Goal: Find specific page/section: Find specific page/section

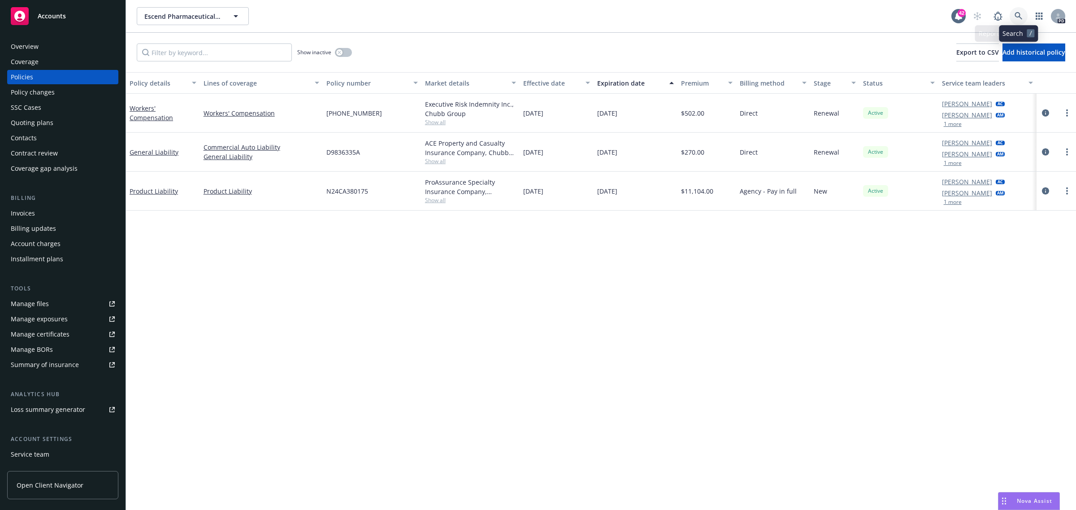
click at [1021, 16] on icon at bounding box center [1018, 16] width 8 height 8
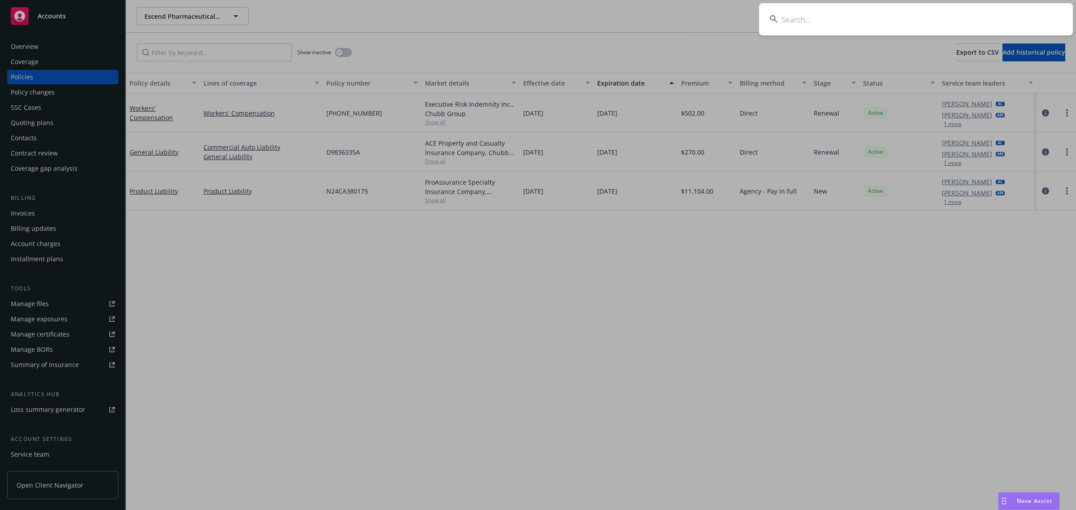
click at [807, 16] on input at bounding box center [916, 19] width 314 height 32
type input "t"
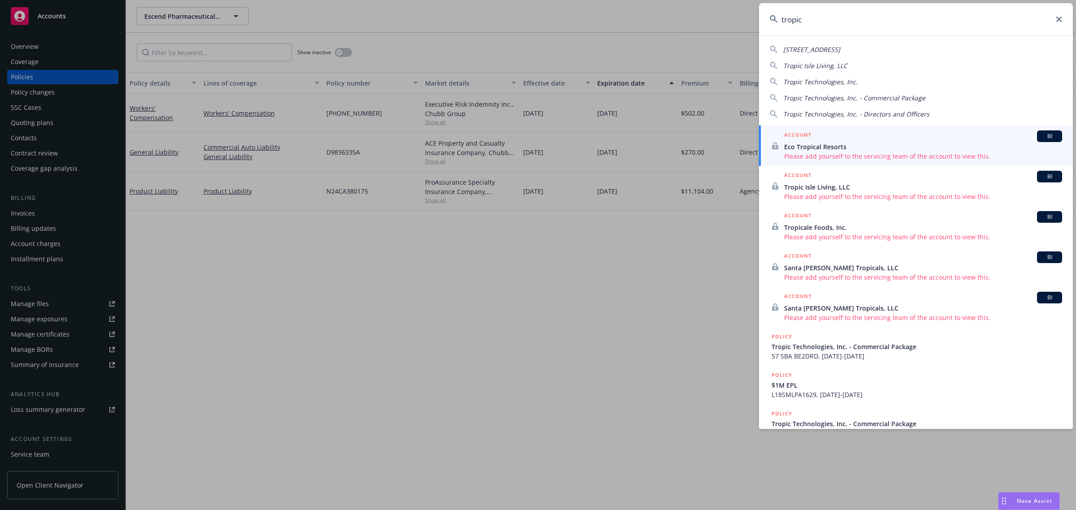
click at [816, 81] on span "Tropic Technologies, Inc." at bounding box center [820, 82] width 74 height 9
type input "Tropic Technologies, Inc."
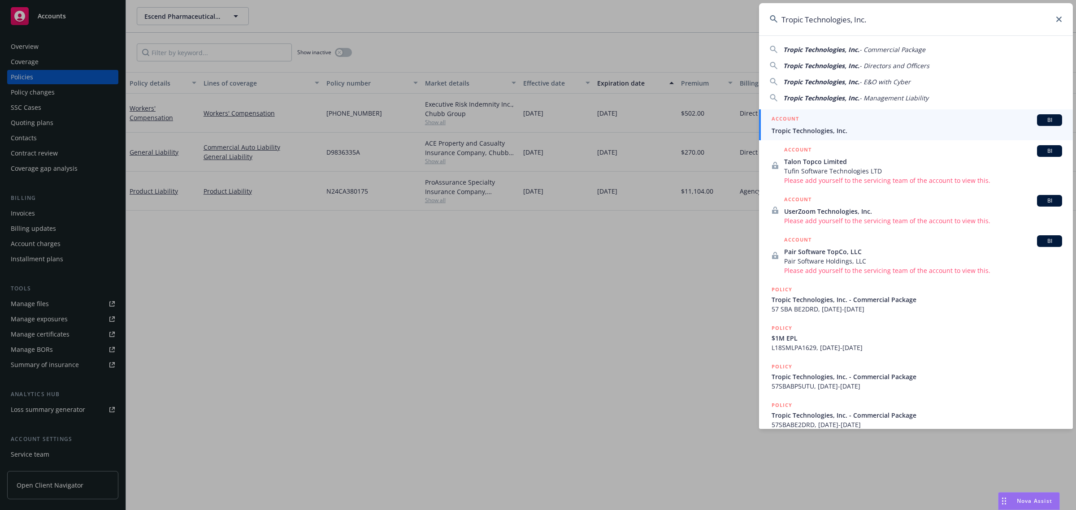
click at [819, 126] on span "Tropic Technologies, Inc." at bounding box center [916, 130] width 290 height 9
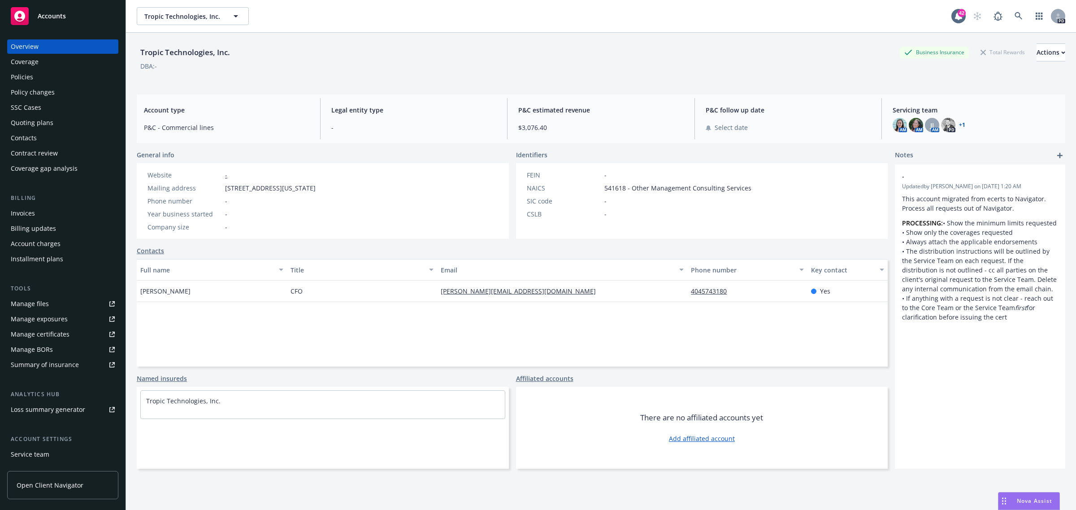
click at [28, 71] on div "Policies" at bounding box center [22, 77] width 22 height 14
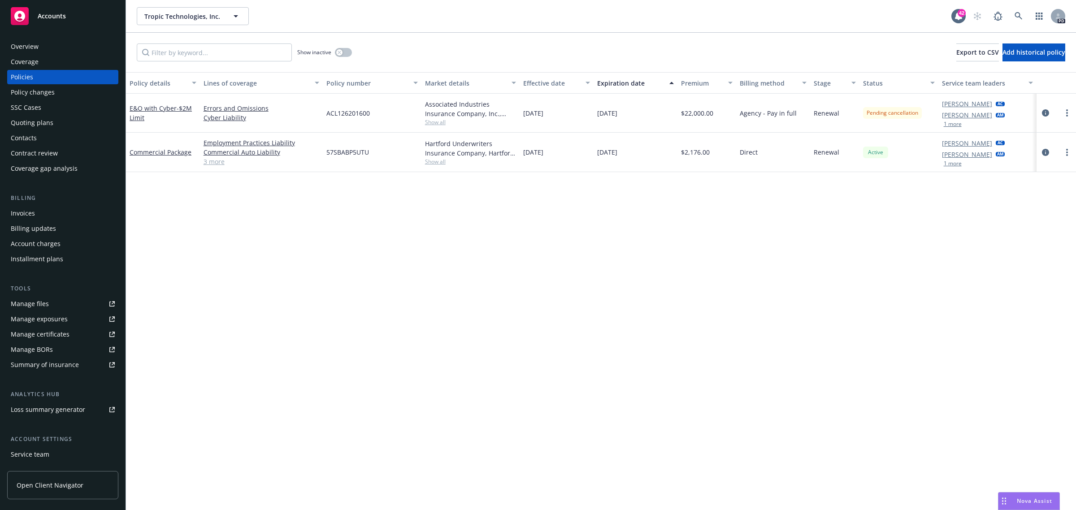
click at [208, 164] on link "3 more" at bounding box center [262, 161] width 116 height 9
click at [1006, 17] on link at bounding box center [998, 16] width 18 height 18
click at [1009, 16] on div "PD" at bounding box center [1016, 16] width 97 height 18
click at [1016, 18] on icon at bounding box center [1018, 16] width 8 height 8
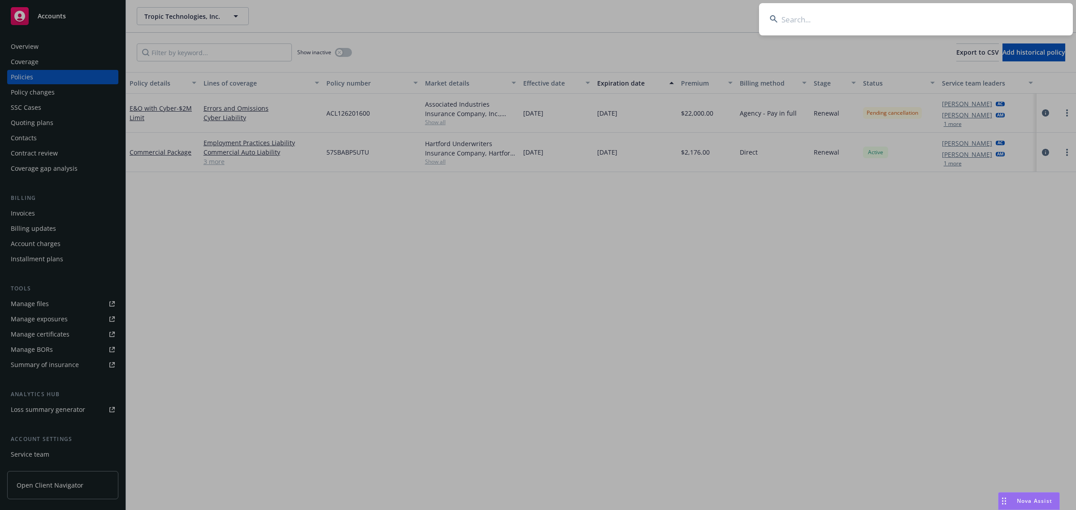
click at [881, 20] on input at bounding box center [916, 19] width 314 height 32
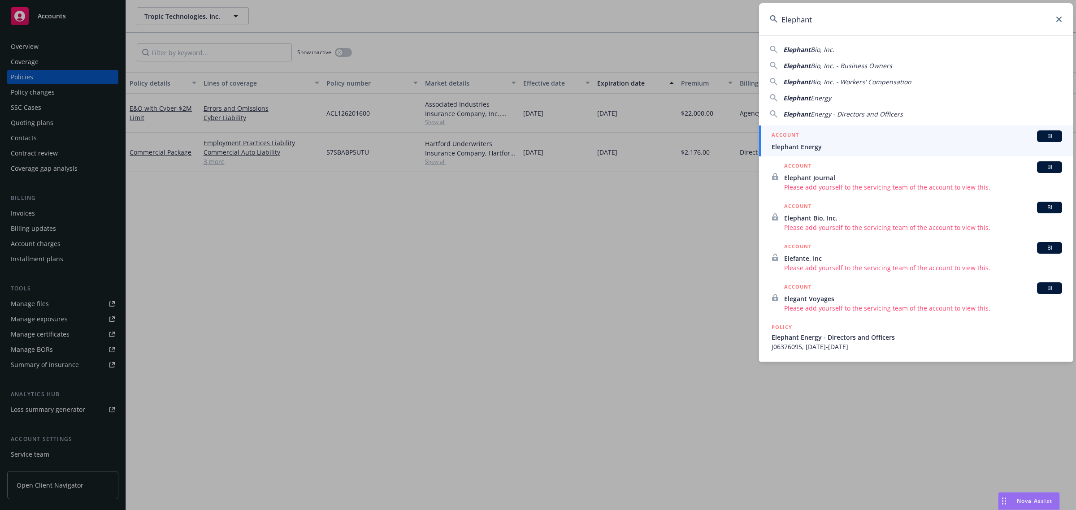
type input "Elephant"
click at [807, 144] on span "Elephant Energy" at bounding box center [916, 146] width 290 height 9
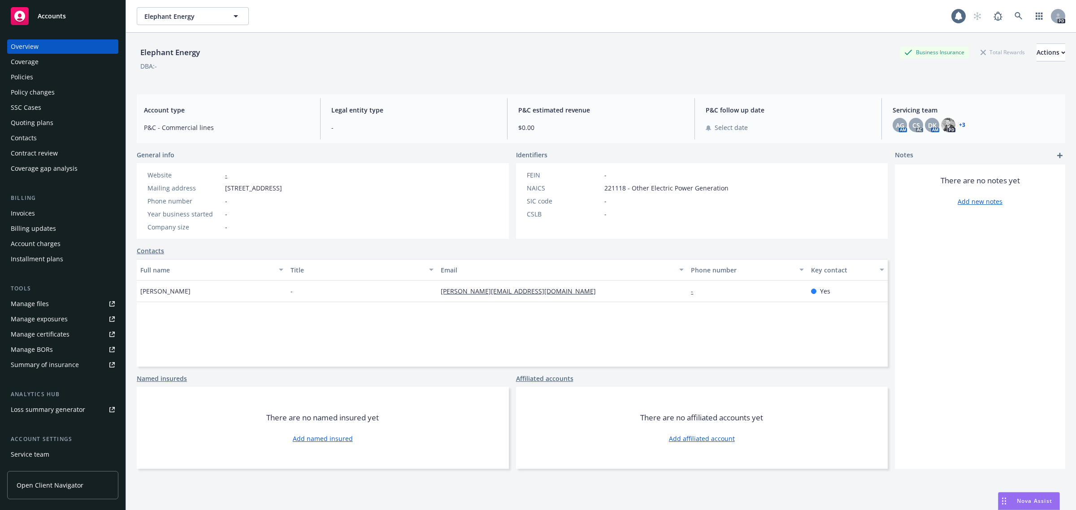
click at [35, 73] on div "Policies" at bounding box center [63, 77] width 104 height 14
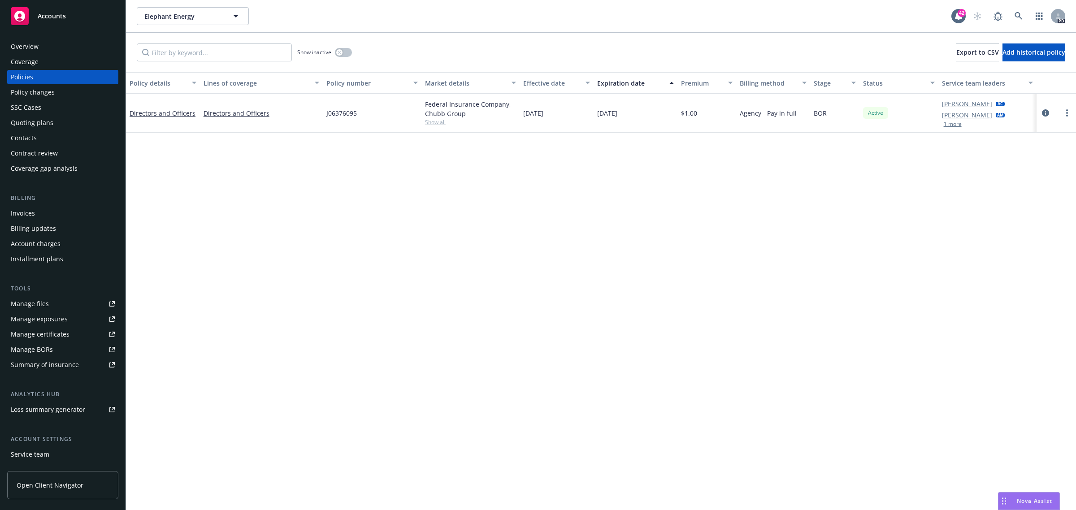
click at [1038, 331] on div "Policy details Lines of coverage Policy number Market details Effective date Ex…" at bounding box center [601, 291] width 950 height 438
